Goal: Information Seeking & Learning: Learn about a topic

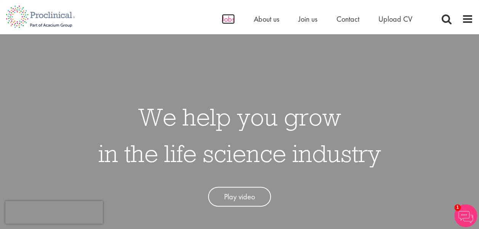
click at [229, 19] on span "Jobs" at bounding box center [228, 19] width 13 height 10
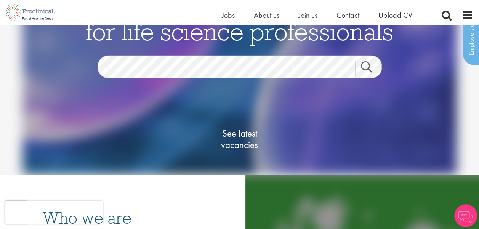
scroll to position [76, 0]
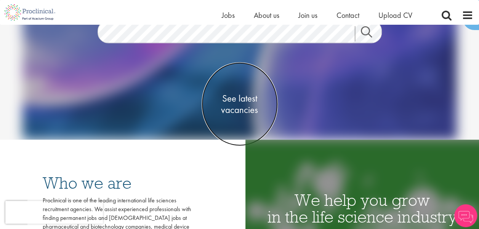
click at [247, 97] on span "See latest vacancies" at bounding box center [239, 104] width 76 height 23
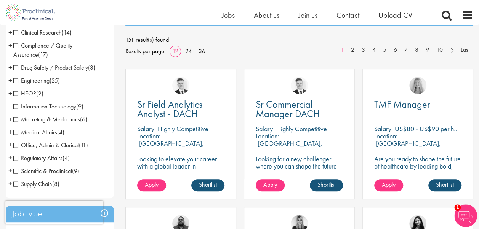
scroll to position [114, 0]
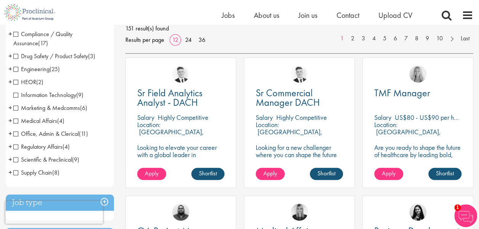
click at [15, 173] on span "Supply Chain" at bounding box center [32, 173] width 39 height 8
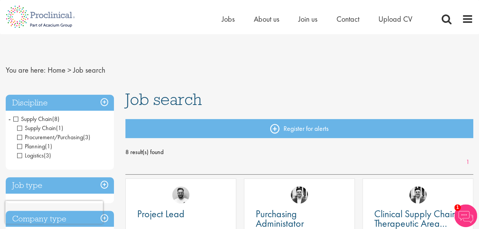
click at [16, 118] on span "Supply Chain" at bounding box center [32, 119] width 39 height 8
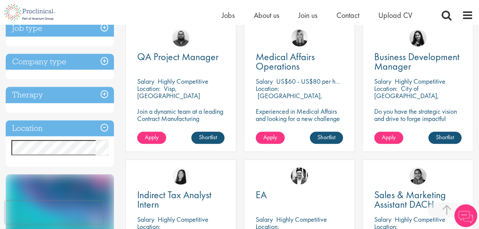
scroll to position [305, 0]
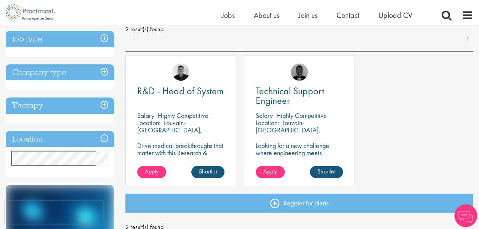
scroll to position [114, 0]
